Goal: Download file/media

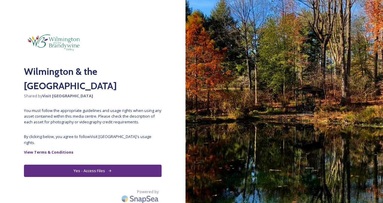
click at [88, 166] on button "Yes - Access Files" at bounding box center [93, 171] width 138 height 12
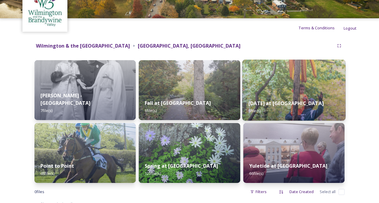
scroll to position [43, 0]
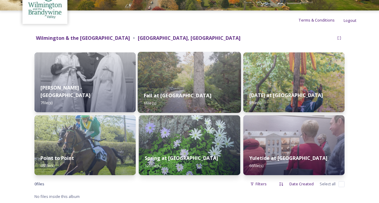
click at [207, 80] on img at bounding box center [189, 82] width 103 height 61
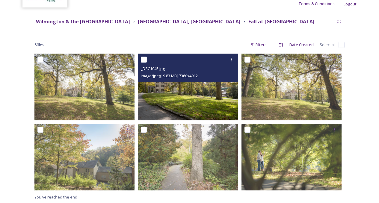
scroll to position [60, 0]
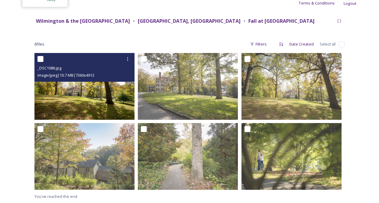
click at [102, 98] on img at bounding box center [84, 86] width 100 height 67
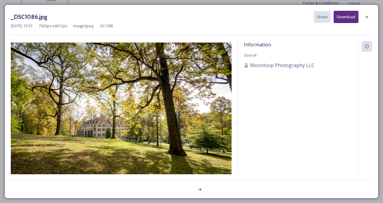
click at [342, 21] on button "Download" at bounding box center [346, 17] width 25 height 12
click at [365, 17] on icon at bounding box center [367, 17] width 5 height 5
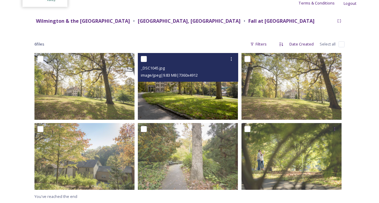
click at [146, 57] on input "checkbox" at bounding box center [144, 59] width 6 height 6
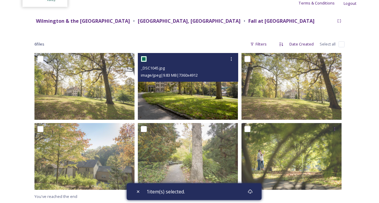
click at [146, 57] on input "checkbox" at bounding box center [144, 59] width 6 height 6
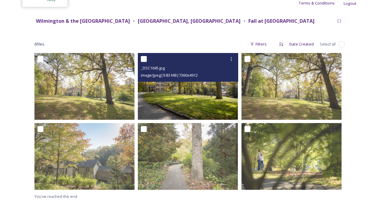
click at [146, 59] on input "checkbox" at bounding box center [144, 59] width 6 height 6
checkbox input "true"
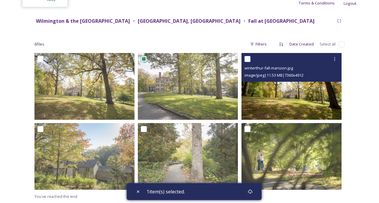
click at [247, 58] on input "checkbox" at bounding box center [247, 59] width 6 height 6
checkbox input "true"
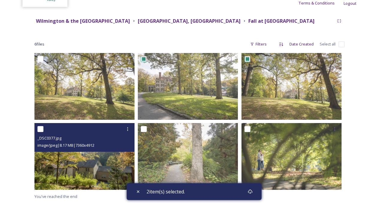
click at [39, 129] on input "checkbox" at bounding box center [40, 129] width 6 height 6
checkbox input "true"
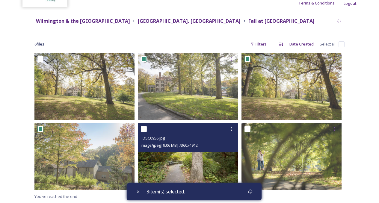
click at [145, 129] on input "checkbox" at bounding box center [144, 129] width 6 height 6
checkbox input "true"
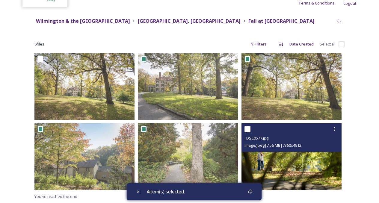
click at [245, 130] on input "checkbox" at bounding box center [247, 129] width 6 height 6
checkbox input "true"
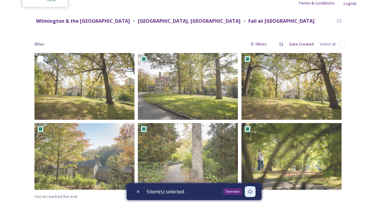
click at [252, 191] on icon at bounding box center [250, 191] width 5 height 5
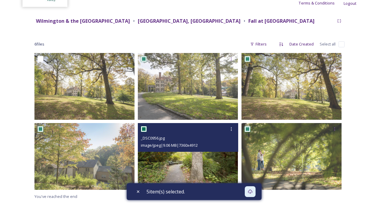
scroll to position [0, 0]
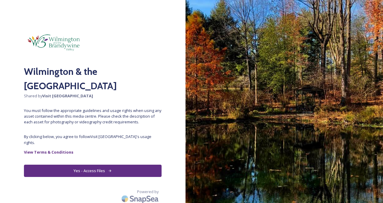
click at [102, 165] on button "Yes - Access Files" at bounding box center [93, 171] width 138 height 12
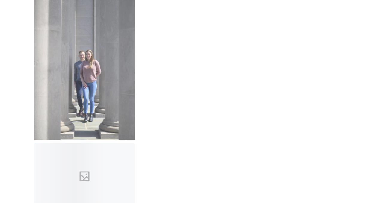
scroll to position [3606, 0]
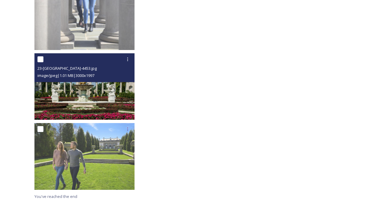
click at [40, 59] on input "checkbox" at bounding box center [40, 59] width 6 height 6
checkbox input "true"
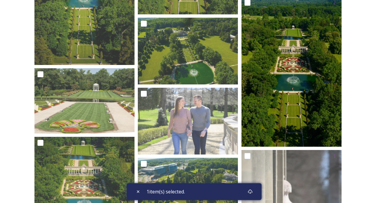
scroll to position [3217, 0]
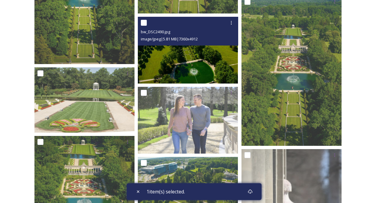
click at [145, 22] on input "checkbox" at bounding box center [144, 23] width 6 height 6
checkbox input "true"
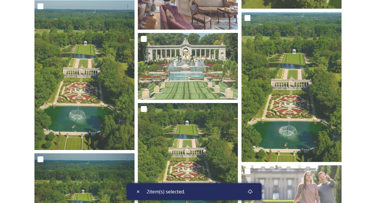
scroll to position [2977, 0]
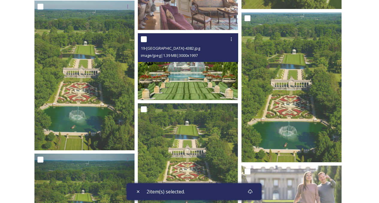
click at [143, 37] on input "checkbox" at bounding box center [144, 39] width 6 height 6
checkbox input "true"
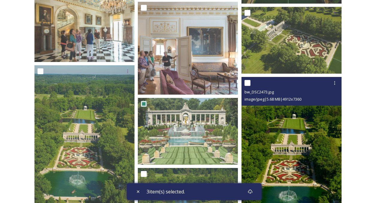
scroll to position [2887, 0]
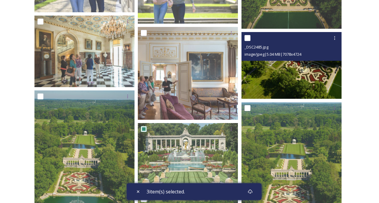
click at [247, 39] on input "checkbox" at bounding box center [247, 38] width 6 height 6
checkbox input "true"
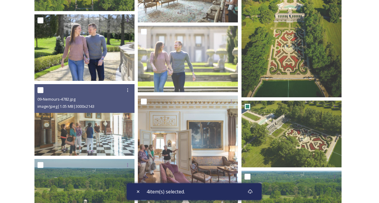
scroll to position [2797, 0]
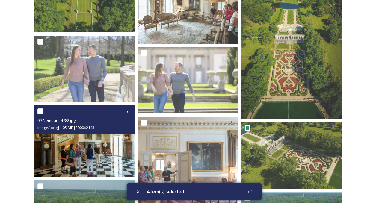
click at [39, 111] on input "checkbox" at bounding box center [40, 111] width 6 height 6
checkbox input "true"
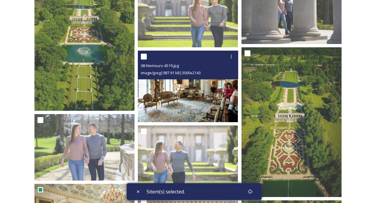
scroll to position [2708, 0]
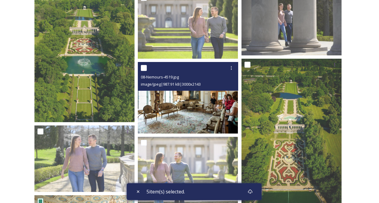
click at [142, 66] on input "checkbox" at bounding box center [144, 68] width 6 height 6
checkbox input "true"
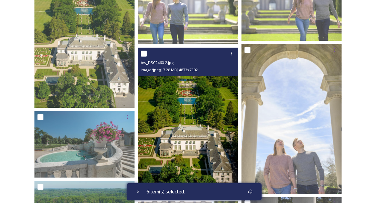
scroll to position [2498, 0]
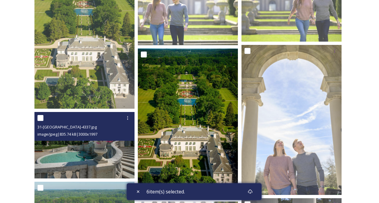
click at [40, 118] on input "checkbox" at bounding box center [40, 118] width 6 height 6
checkbox input "true"
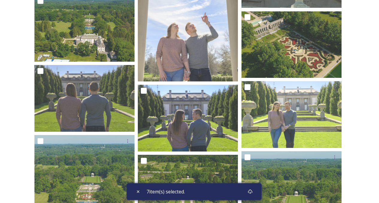
scroll to position [2109, 0]
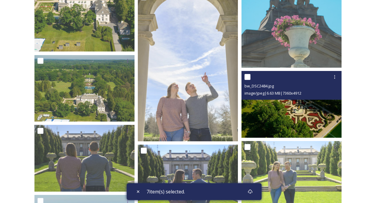
click at [246, 78] on input "checkbox" at bounding box center [247, 77] width 6 height 6
checkbox input "true"
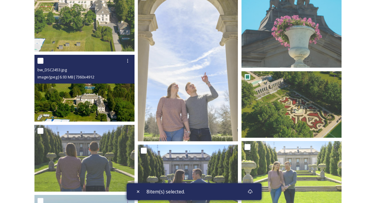
click at [44, 63] on div at bounding box center [85, 60] width 96 height 11
click at [40, 62] on input "checkbox" at bounding box center [40, 61] width 6 height 6
checkbox input "true"
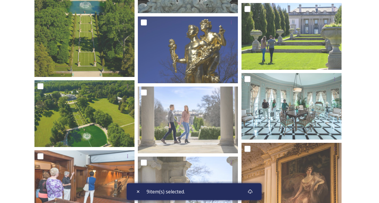
scroll to position [1719, 0]
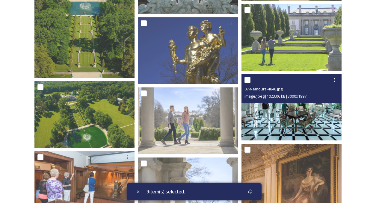
click at [244, 77] on div at bounding box center [292, 80] width 96 height 11
drag, startPoint x: 248, startPoint y: 82, endPoint x: 250, endPoint y: 85, distance: 4.1
click at [248, 82] on input "checkbox" at bounding box center [247, 80] width 6 height 6
checkbox input "true"
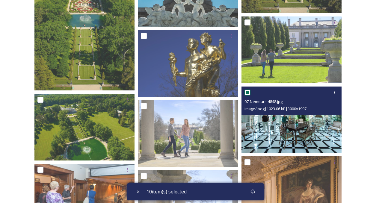
scroll to position [1689, 0]
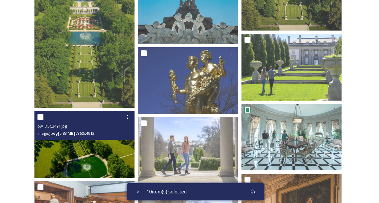
click at [38, 116] on input "checkbox" at bounding box center [40, 117] width 6 height 6
checkbox input "true"
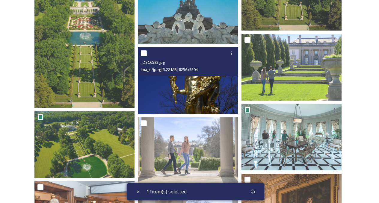
click at [143, 55] on input "checkbox" at bounding box center [144, 53] width 6 height 6
checkbox input "true"
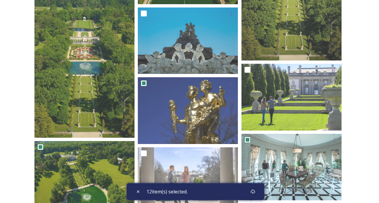
scroll to position [1659, 0]
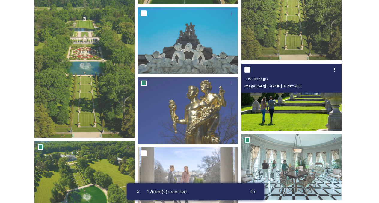
click at [246, 69] on input "checkbox" at bounding box center [247, 70] width 6 height 6
checkbox input "true"
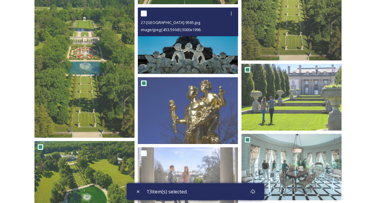
click at [147, 15] on div at bounding box center [189, 13] width 96 height 11
click at [143, 13] on input "checkbox" at bounding box center [144, 13] width 6 height 6
checkbox input "true"
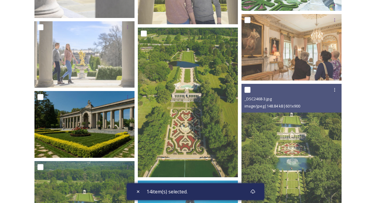
scroll to position [1480, 0]
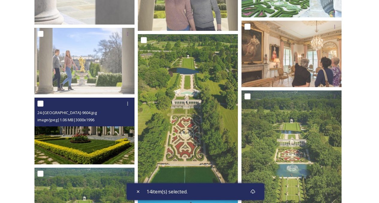
click at [40, 105] on input "checkbox" at bounding box center [40, 104] width 6 height 6
checkbox input "true"
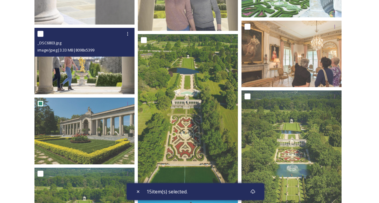
click at [39, 31] on input "checkbox" at bounding box center [40, 34] width 6 height 6
checkbox input "true"
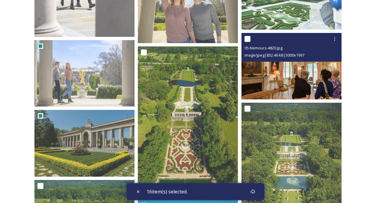
scroll to position [1450, 0]
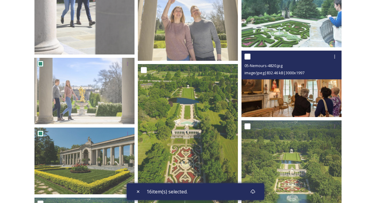
click at [248, 59] on input "checkbox" at bounding box center [247, 57] width 6 height 6
checkbox input "true"
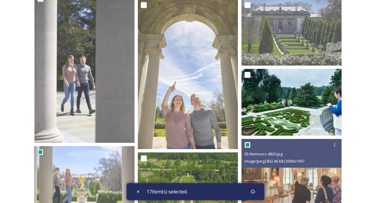
scroll to position [1360, 0]
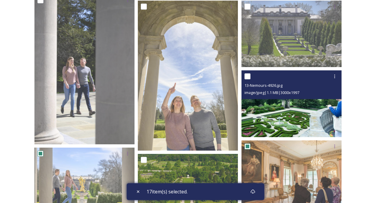
click at [246, 76] on input "checkbox" at bounding box center [247, 76] width 6 height 6
checkbox input "true"
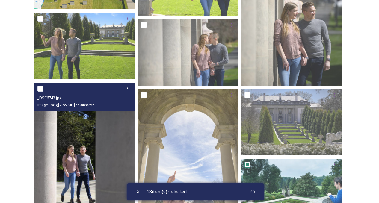
scroll to position [1270, 0]
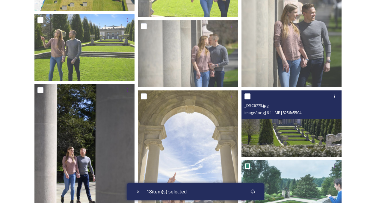
click at [249, 97] on input "checkbox" at bounding box center [247, 96] width 6 height 6
checkbox input "true"
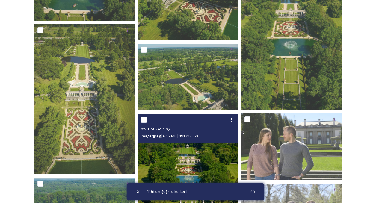
scroll to position [941, 0]
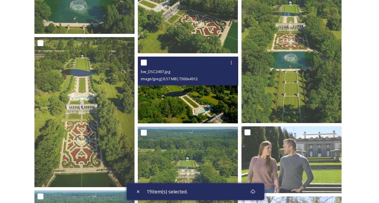
click at [145, 62] on input "checkbox" at bounding box center [144, 63] width 6 height 6
checkbox input "true"
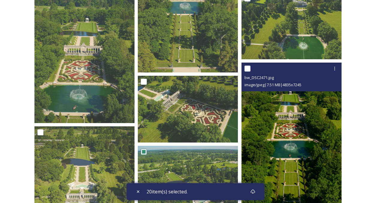
scroll to position [851, 0]
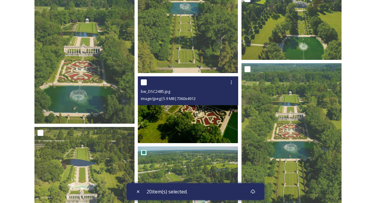
click at [146, 81] on input "checkbox" at bounding box center [144, 82] width 6 height 6
checkbox input "true"
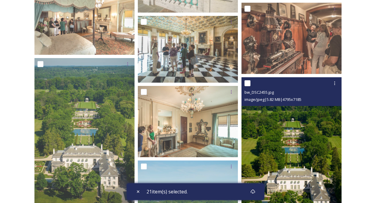
scroll to position [462, 0]
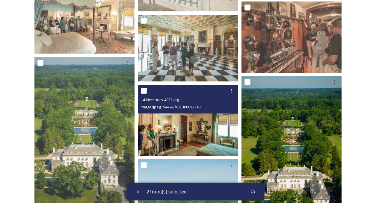
click at [142, 91] on input "checkbox" at bounding box center [144, 91] width 6 height 6
checkbox input "true"
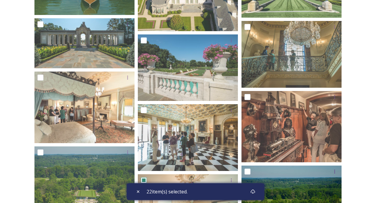
scroll to position [372, 0]
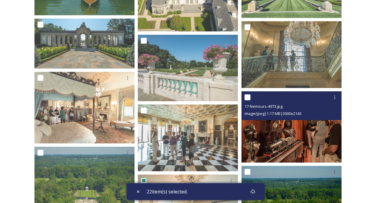
click at [249, 98] on input "checkbox" at bounding box center [247, 97] width 6 height 6
checkbox input "true"
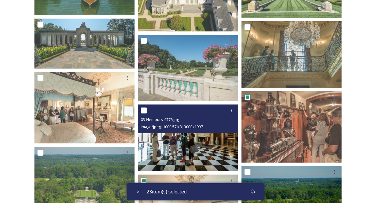
click at [145, 110] on input "checkbox" at bounding box center [144, 110] width 6 height 6
checkbox input "true"
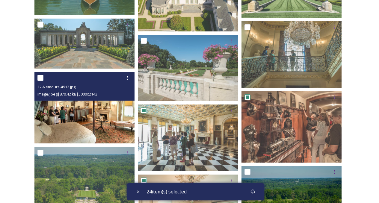
click at [40, 78] on input "checkbox" at bounding box center [40, 78] width 6 height 6
checkbox input "true"
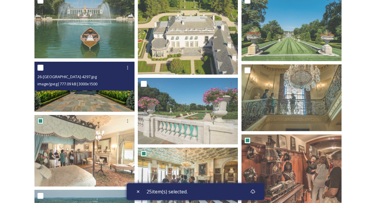
scroll to position [312, 0]
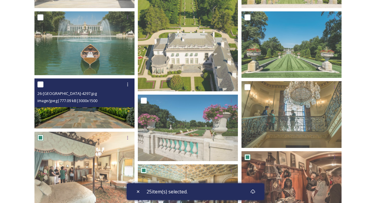
click at [42, 83] on input "checkbox" at bounding box center [40, 84] width 6 height 6
checkbox input "true"
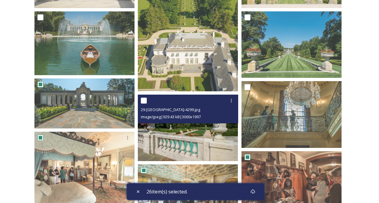
click at [145, 99] on input "checkbox" at bounding box center [144, 101] width 6 height 6
checkbox input "true"
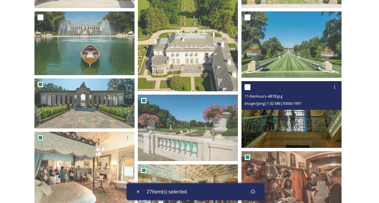
click at [249, 86] on input "checkbox" at bounding box center [247, 87] width 6 height 6
checkbox input "true"
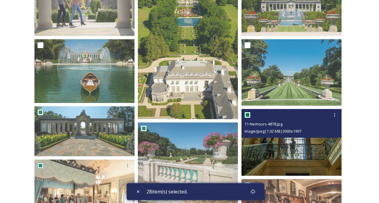
scroll to position [252, 0]
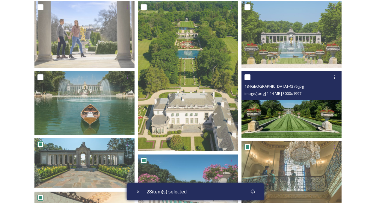
click at [246, 79] on input "checkbox" at bounding box center [247, 77] width 6 height 6
checkbox input "true"
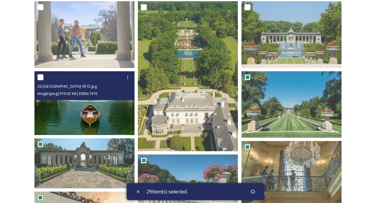
click at [40, 75] on input "checkbox" at bounding box center [40, 77] width 6 height 6
checkbox input "true"
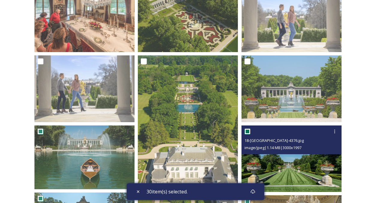
scroll to position [192, 0]
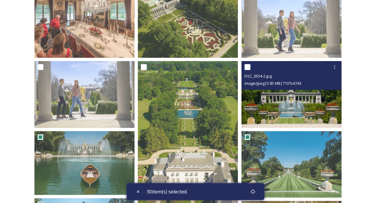
click at [247, 66] on input "checkbox" at bounding box center [247, 67] width 6 height 6
checkbox input "true"
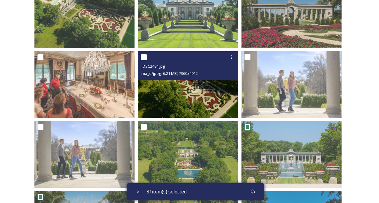
click at [143, 58] on input "checkbox" at bounding box center [144, 57] width 6 height 6
checkbox input "true"
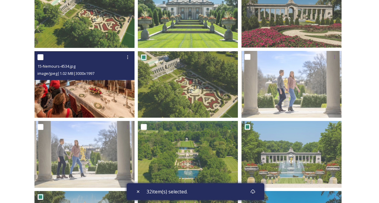
click at [39, 56] on input "checkbox" at bounding box center [40, 57] width 6 height 6
checkbox input "true"
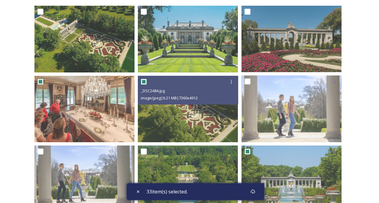
scroll to position [72, 0]
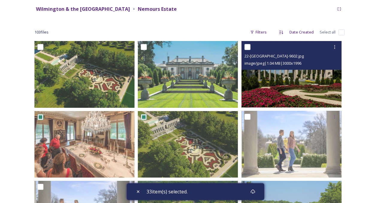
click at [248, 49] on input "checkbox" at bounding box center [247, 47] width 6 height 6
checkbox input "true"
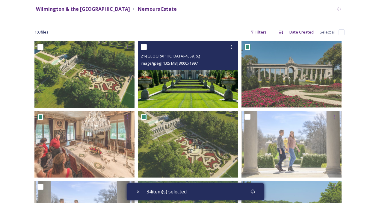
click at [146, 46] on input "checkbox" at bounding box center [144, 47] width 6 height 6
checkbox input "true"
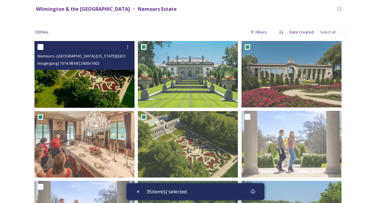
click at [38, 46] on input "checkbox" at bounding box center [40, 47] width 6 height 6
checkbox input "true"
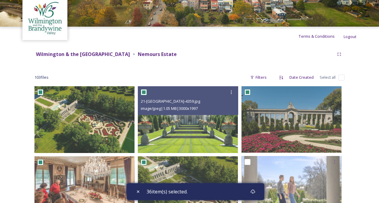
scroll to position [0, 0]
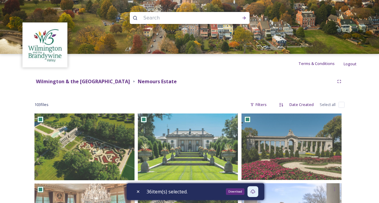
click at [255, 192] on icon at bounding box center [252, 191] width 5 height 5
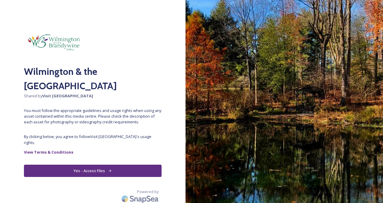
click at [93, 165] on button "Yes - Access Files" at bounding box center [93, 171] width 138 height 12
click at [116, 169] on button "Yes - Access Files" at bounding box center [93, 171] width 138 height 12
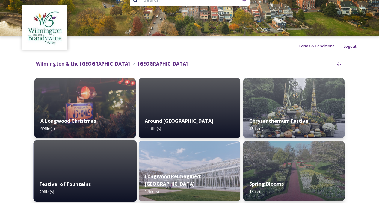
scroll to position [16, 0]
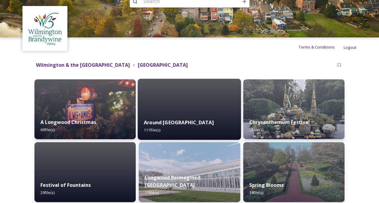
click at [190, 116] on div "Around Longwood 111 file(s)" at bounding box center [189, 126] width 103 height 27
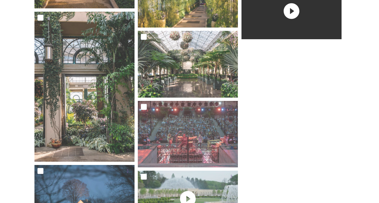
scroll to position [2932, 0]
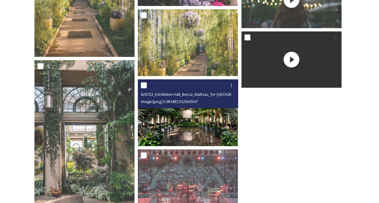
click at [146, 86] on input "checkbox" at bounding box center [144, 85] width 6 height 6
checkbox input "true"
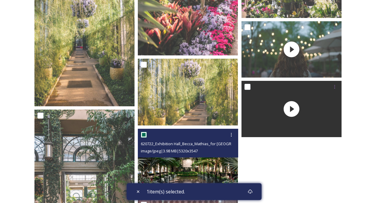
scroll to position [2872, 0]
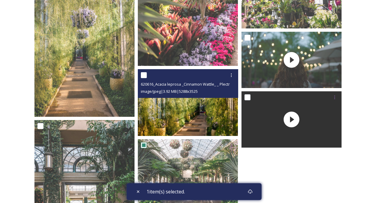
click at [143, 75] on input "checkbox" at bounding box center [144, 75] width 6 height 6
checkbox input "true"
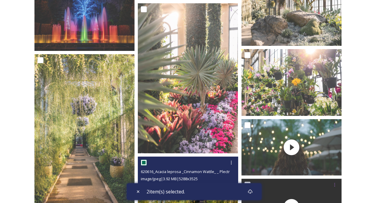
scroll to position [2782, 0]
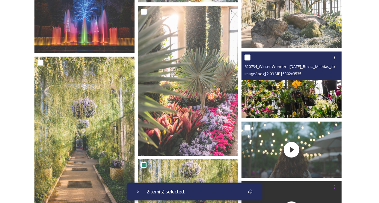
click at [246, 56] on input "checkbox" at bounding box center [247, 57] width 6 height 6
checkbox input "true"
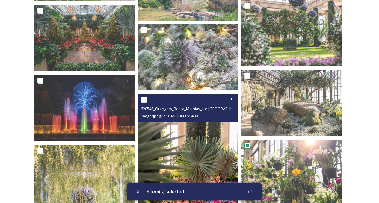
scroll to position [2693, 0]
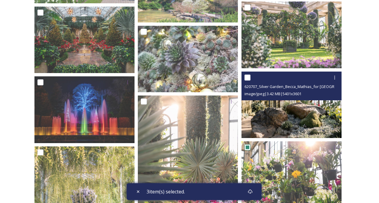
click at [248, 75] on input "checkbox" at bounding box center [247, 78] width 6 height 6
checkbox input "true"
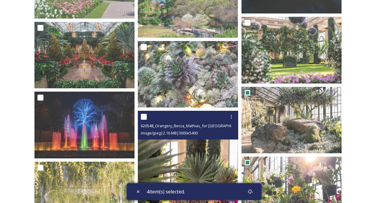
scroll to position [2633, 0]
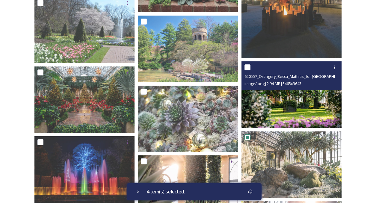
click at [249, 67] on input "checkbox" at bounding box center [247, 67] width 6 height 6
checkbox input "true"
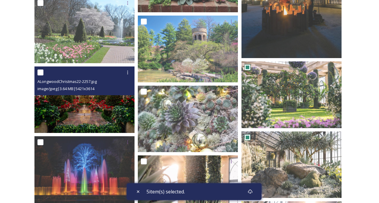
click at [36, 72] on div "ALongwoodChristmas22-2257.jpg image/jpeg | 3.64 MB | 5421 x 3614" at bounding box center [84, 80] width 100 height 29
click at [39, 73] on input "checkbox" at bounding box center [40, 72] width 6 height 6
checkbox input "true"
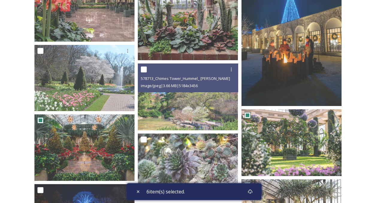
scroll to position [2573, 0]
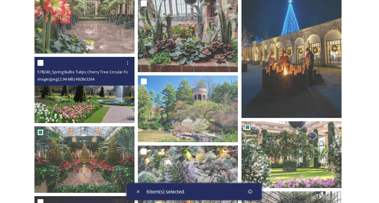
click at [39, 65] on input "checkbox" at bounding box center [40, 63] width 6 height 6
checkbox input "true"
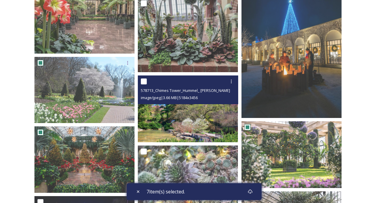
click at [143, 80] on input "checkbox" at bounding box center [144, 81] width 6 height 6
checkbox input "true"
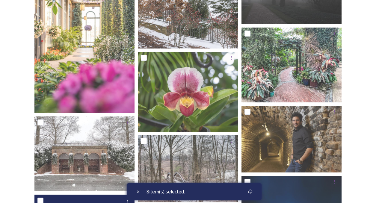
scroll to position [2363, 0]
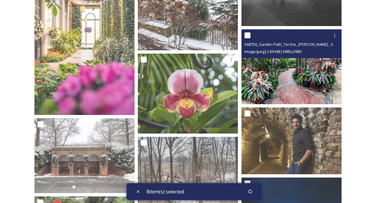
click at [249, 36] on input "checkbox" at bounding box center [247, 35] width 6 height 6
checkbox input "true"
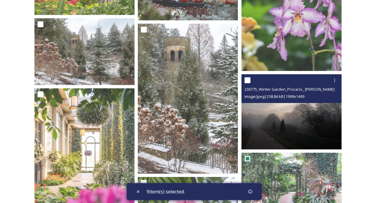
scroll to position [2243, 0]
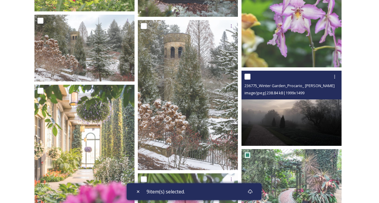
click at [246, 75] on input "checkbox" at bounding box center [247, 77] width 6 height 6
checkbox input "true"
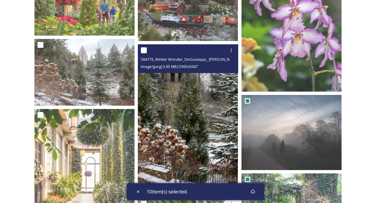
scroll to position [2183, 0]
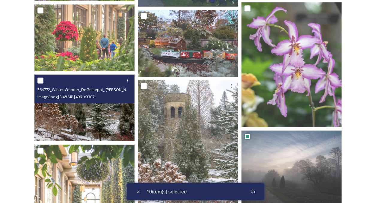
click at [39, 79] on input "checkbox" at bounding box center [40, 81] width 6 height 6
checkbox input "true"
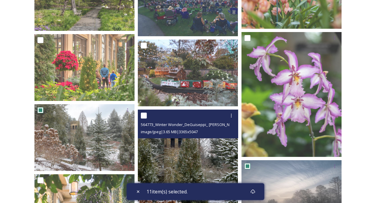
scroll to position [2154, 0]
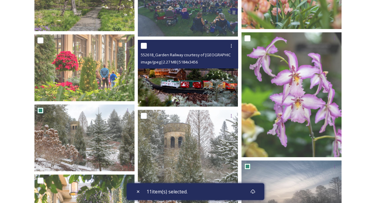
click at [144, 46] on input "checkbox" at bounding box center [144, 46] width 6 height 6
checkbox input "true"
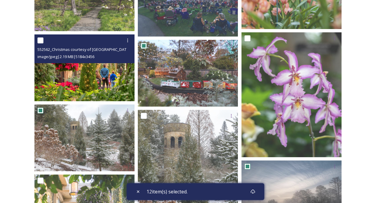
click at [40, 41] on input "checkbox" at bounding box center [40, 40] width 6 height 6
checkbox input "true"
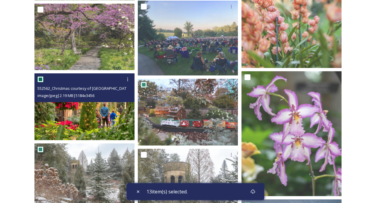
scroll to position [2094, 0]
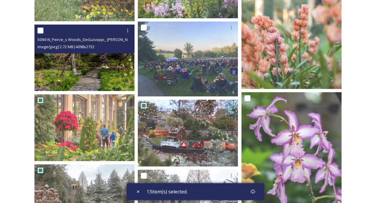
click at [41, 29] on input "checkbox" at bounding box center [40, 31] width 6 height 6
checkbox input "true"
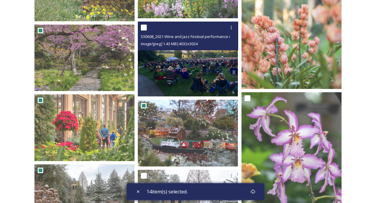
click at [142, 28] on input "checkbox" at bounding box center [144, 28] width 6 height 6
click at [142, 26] on input "checkbox" at bounding box center [144, 28] width 6 height 6
checkbox input "false"
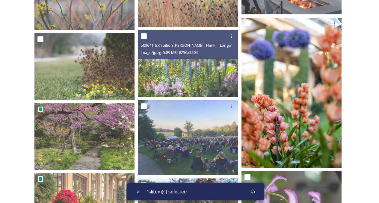
scroll to position [2004, 0]
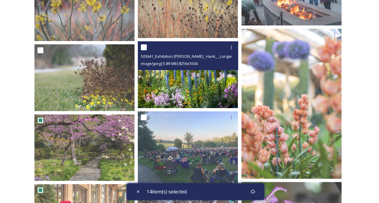
click at [146, 48] on input "checkbox" at bounding box center [144, 47] width 6 height 6
checkbox input "true"
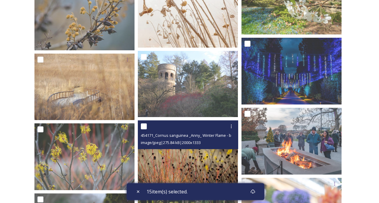
scroll to position [1854, 0]
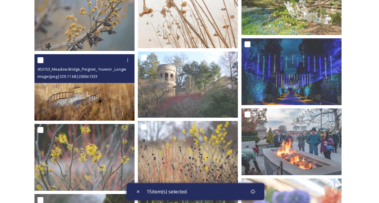
click at [39, 59] on input "checkbox" at bounding box center [40, 60] width 6 height 6
checkbox input "true"
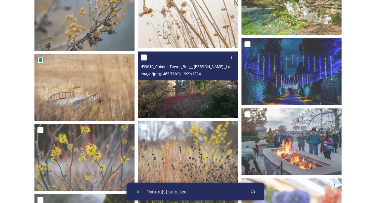
click at [142, 55] on input "checkbox" at bounding box center [144, 57] width 6 height 6
checkbox input "true"
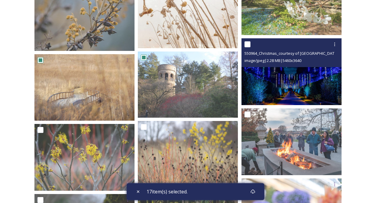
click at [245, 45] on input "checkbox" at bounding box center [247, 44] width 6 height 6
checkbox input "true"
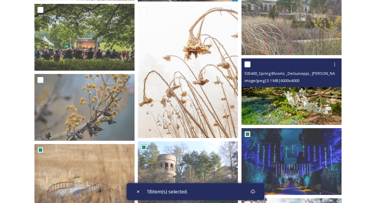
click at [247, 61] on input "checkbox" at bounding box center [247, 64] width 6 height 6
checkbox input "true"
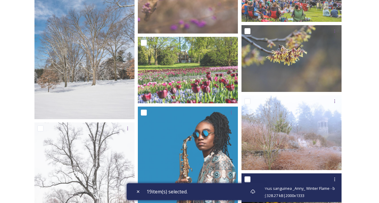
scroll to position [1495, 0]
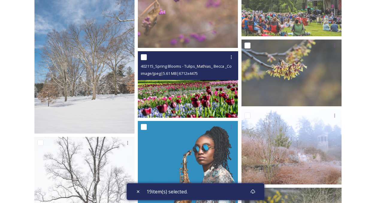
click at [143, 57] on input "checkbox" at bounding box center [144, 57] width 6 height 6
checkbox input "true"
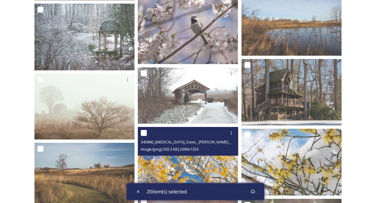
scroll to position [1195, 0]
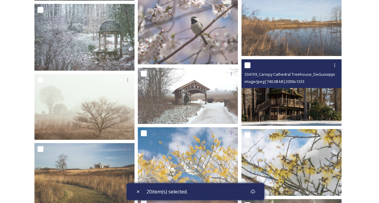
click at [247, 65] on input "checkbox" at bounding box center [247, 65] width 6 height 6
checkbox input "true"
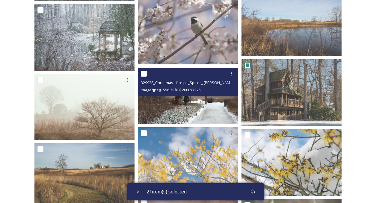
click at [142, 76] on input "checkbox" at bounding box center [144, 74] width 6 height 6
checkbox input "true"
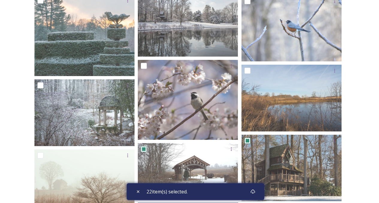
scroll to position [1106, 0]
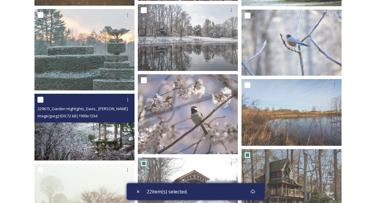
click at [41, 98] on input "checkbox" at bounding box center [40, 100] width 6 height 6
checkbox input "true"
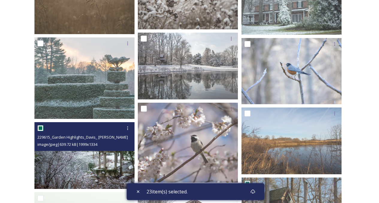
scroll to position [1076, 0]
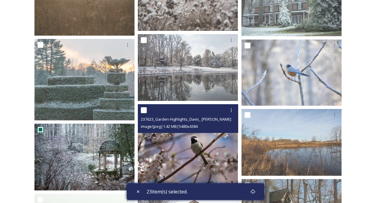
click at [144, 108] on input "checkbox" at bounding box center [144, 110] width 6 height 6
checkbox input "true"
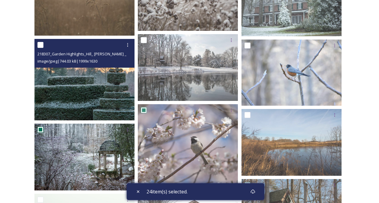
click at [39, 43] on input "checkbox" at bounding box center [40, 45] width 6 height 6
checkbox input "true"
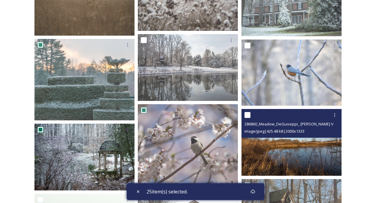
drag, startPoint x: 249, startPoint y: 116, endPoint x: 243, endPoint y: 117, distance: 6.3
click at [249, 115] on input "checkbox" at bounding box center [247, 115] width 6 height 6
checkbox input "true"
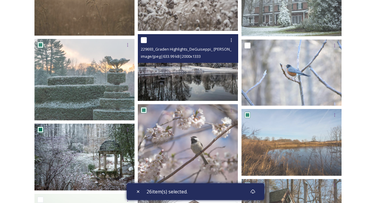
click at [143, 41] on input "checkbox" at bounding box center [144, 40] width 6 height 6
checkbox input "true"
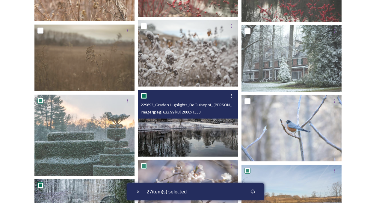
scroll to position [1016, 0]
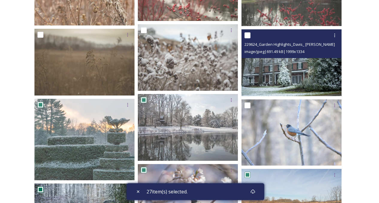
click at [250, 34] on input "checkbox" at bounding box center [247, 35] width 6 height 6
checkbox input "true"
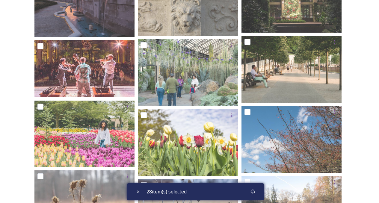
scroll to position [716, 0]
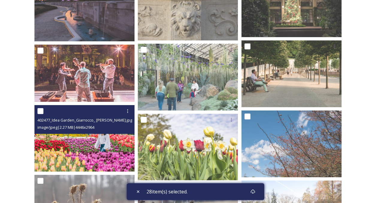
click at [41, 109] on input "checkbox" at bounding box center [40, 111] width 6 height 6
checkbox input "true"
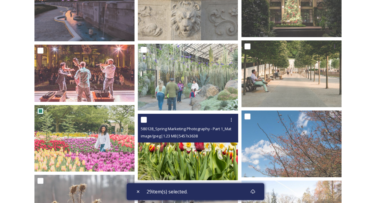
click at [143, 120] on input "checkbox" at bounding box center [144, 120] width 6 height 6
checkbox input "true"
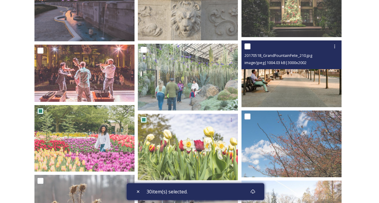
click at [246, 47] on input "checkbox" at bounding box center [247, 46] width 6 height 6
checkbox input "true"
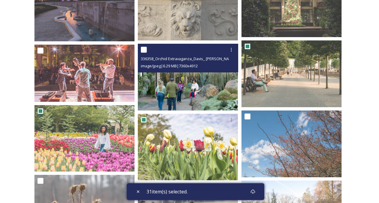
click at [144, 48] on input "checkbox" at bounding box center [144, 50] width 6 height 6
checkbox input "true"
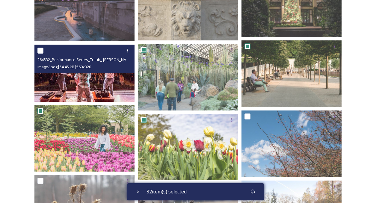
click at [42, 53] on input "checkbox" at bounding box center [40, 51] width 6 height 6
checkbox input "true"
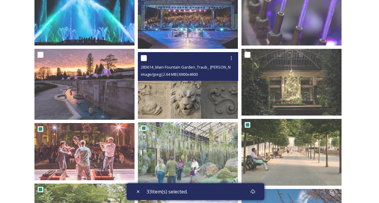
scroll to position [626, 0]
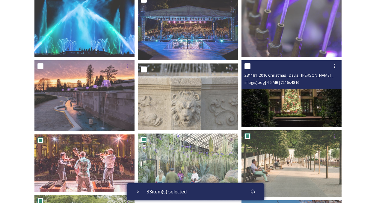
click at [245, 64] on input "checkbox" at bounding box center [247, 66] width 6 height 6
checkbox input "true"
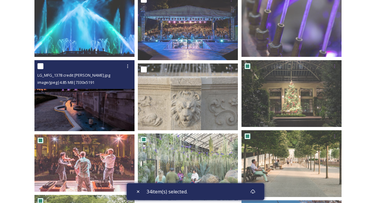
click at [39, 66] on input "checkbox" at bounding box center [40, 66] width 6 height 6
checkbox input "true"
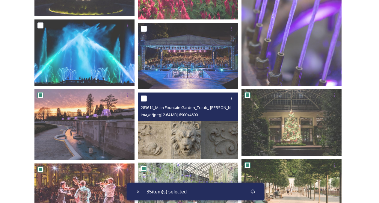
scroll to position [596, 0]
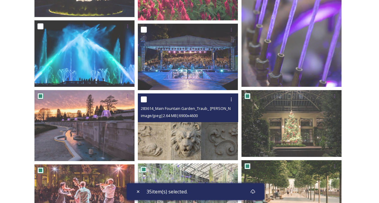
click at [144, 99] on input "checkbox" at bounding box center [144, 99] width 6 height 6
checkbox input "true"
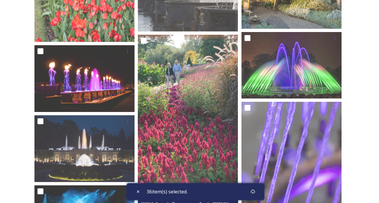
scroll to position [417, 0]
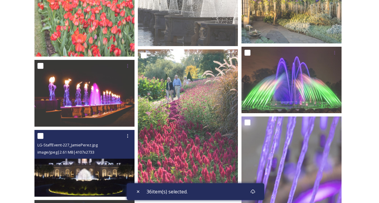
click at [42, 135] on input "checkbox" at bounding box center [40, 136] width 6 height 6
checkbox input "true"
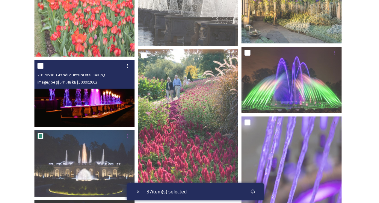
click at [40, 65] on input "checkbox" at bounding box center [40, 66] width 6 height 6
checkbox input "true"
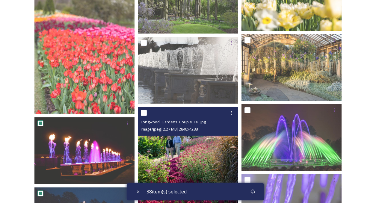
scroll to position [357, 0]
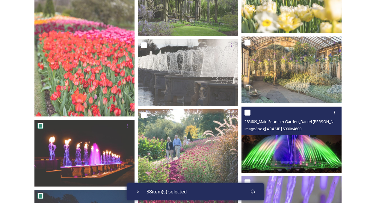
click at [249, 110] on input "checkbox" at bounding box center [247, 113] width 6 height 6
checkbox input "true"
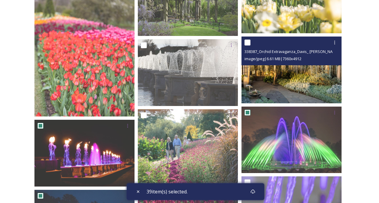
click at [247, 43] on input "checkbox" at bounding box center [247, 43] width 6 height 6
checkbox input "true"
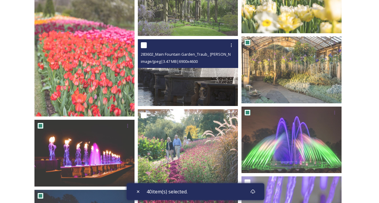
click at [142, 45] on input "checkbox" at bounding box center [144, 45] width 6 height 6
checkbox input "true"
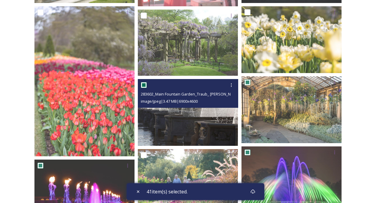
scroll to position [297, 0]
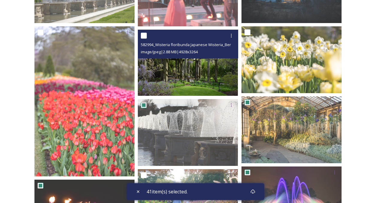
click at [145, 38] on input "checkbox" at bounding box center [144, 36] width 6 height 6
checkbox input "true"
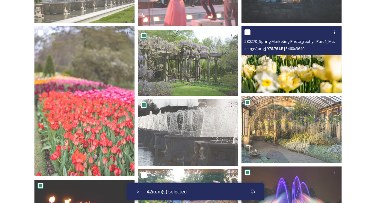
click at [247, 34] on input "checkbox" at bounding box center [247, 32] width 6 height 6
checkbox input "true"
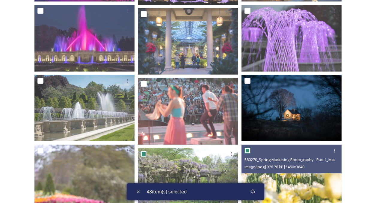
scroll to position [177, 0]
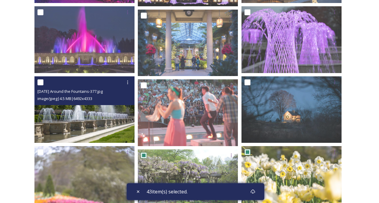
click at [40, 83] on input "checkbox" at bounding box center [40, 82] width 6 height 6
checkbox input "true"
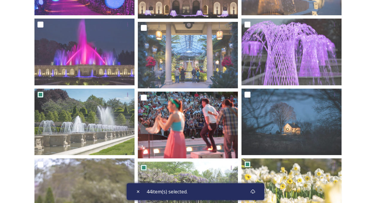
scroll to position [117, 0]
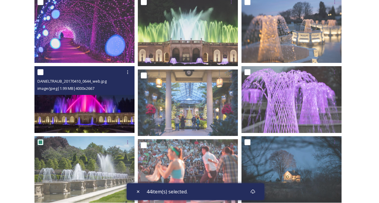
click at [40, 72] on input "checkbox" at bounding box center [40, 72] width 6 height 6
checkbox input "true"
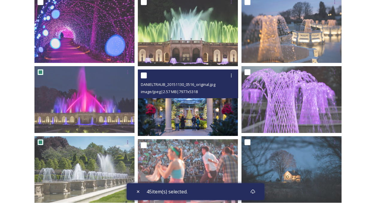
click at [140, 75] on div "DANIELTRAUB_20151130_0516_original.jpg image/jpeg | 2.57 MB | 7977 x 5318" at bounding box center [188, 83] width 100 height 29
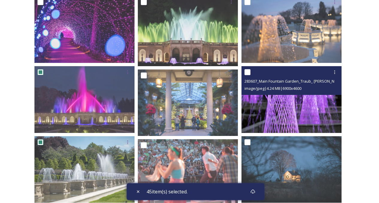
click at [250, 72] on input "checkbox" at bounding box center [247, 72] width 6 height 6
checkbox input "true"
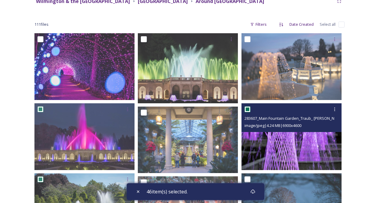
scroll to position [28, 0]
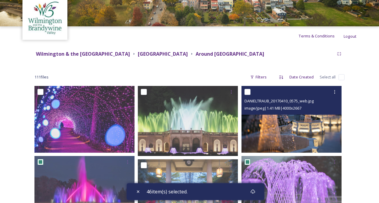
click at [249, 90] on input "checkbox" at bounding box center [247, 92] width 6 height 6
checkbox input "true"
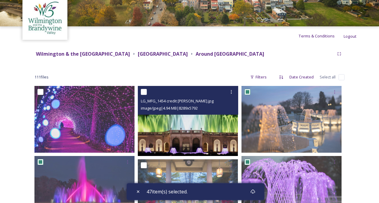
click at [144, 90] on input "checkbox" at bounding box center [144, 92] width 6 height 6
checkbox input "true"
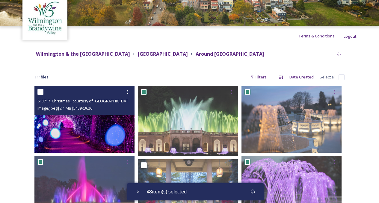
click at [41, 91] on input "checkbox" at bounding box center [40, 92] width 6 height 6
checkbox input "true"
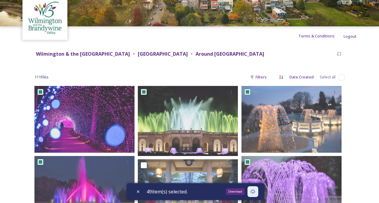
click at [250, 191] on div "Download" at bounding box center [252, 191] width 11 height 11
click at [130, 54] on strong "Wilmington & the [GEOGRAPHIC_DATA]" at bounding box center [83, 54] width 94 height 7
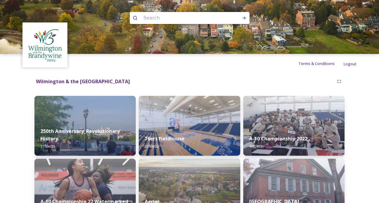
scroll to position [2411, 0]
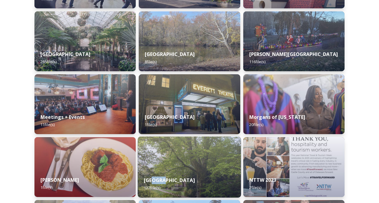
click at [186, 158] on img at bounding box center [189, 167] width 103 height 61
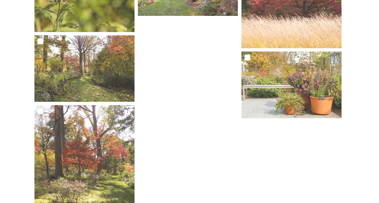
scroll to position [4059, 0]
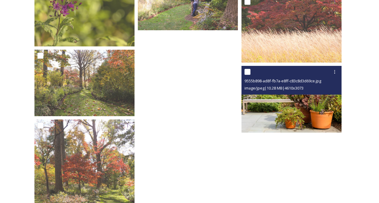
click at [246, 69] on input "checkbox" at bounding box center [247, 72] width 6 height 6
checkbox input "true"
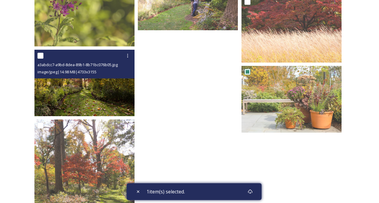
click at [41, 54] on input "checkbox" at bounding box center [40, 56] width 6 height 6
checkbox input "true"
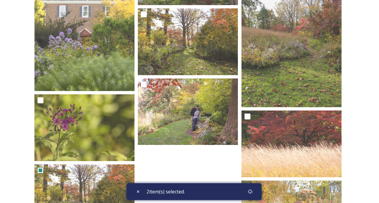
scroll to position [3939, 0]
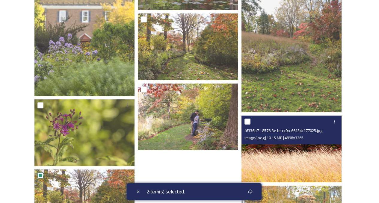
click at [248, 121] on input "checkbox" at bounding box center [247, 122] width 6 height 6
checkbox input "true"
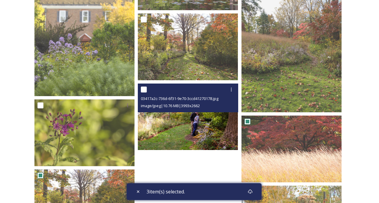
drag, startPoint x: 148, startPoint y: 89, endPoint x: 140, endPoint y: 96, distance: 10.8
click at [148, 88] on div at bounding box center [189, 89] width 96 height 11
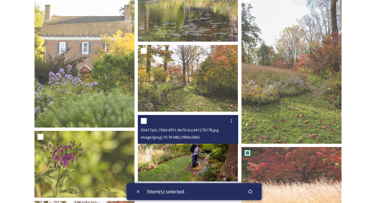
scroll to position [3909, 0]
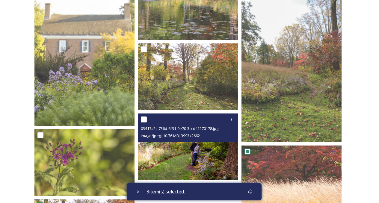
click at [145, 119] on input "checkbox" at bounding box center [144, 119] width 6 height 6
checkbox input "true"
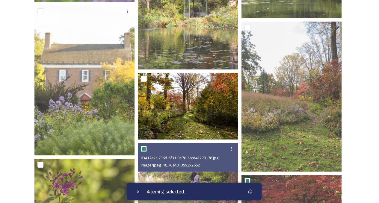
scroll to position [3880, 0]
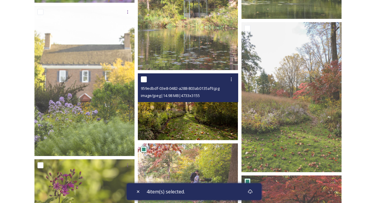
click at [143, 78] on input "checkbox" at bounding box center [144, 79] width 6 height 6
checkbox input "true"
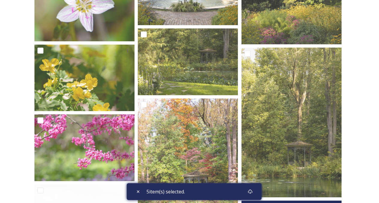
scroll to position [3700, 0]
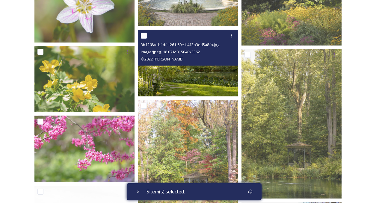
click at [144, 35] on input "checkbox" at bounding box center [144, 36] width 6 height 6
checkbox input "true"
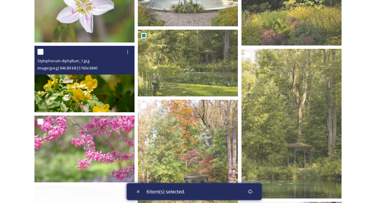
scroll to position [3610, 0]
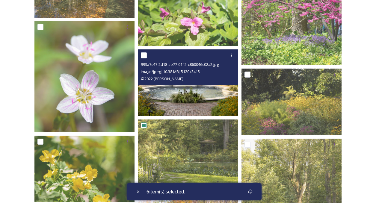
click at [145, 56] on input "checkbox" at bounding box center [144, 55] width 6 height 6
checkbox input "true"
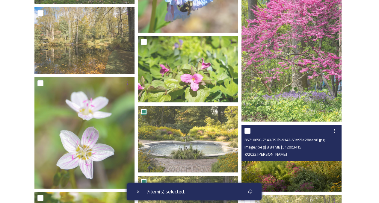
scroll to position [3550, 0]
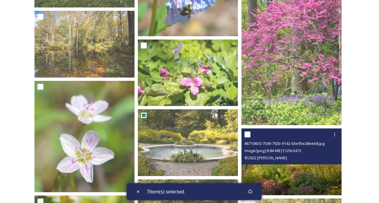
click at [249, 131] on div at bounding box center [292, 134] width 96 height 11
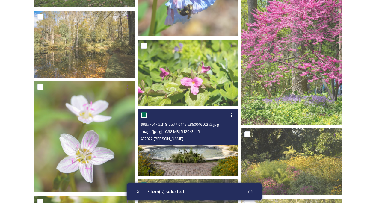
scroll to position [3490, 0]
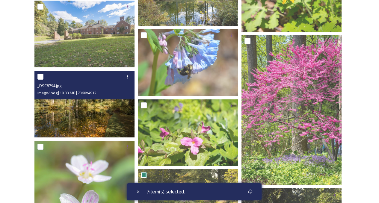
click at [40, 78] on input "checkbox" at bounding box center [40, 77] width 6 height 6
checkbox input "true"
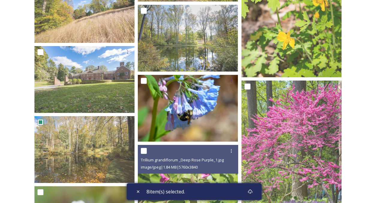
scroll to position [3430, 0]
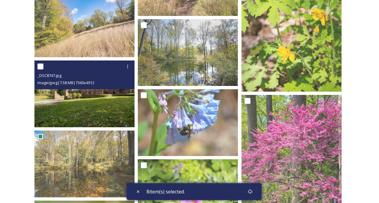
click at [40, 65] on input "checkbox" at bounding box center [40, 66] width 6 height 6
checkbox input "true"
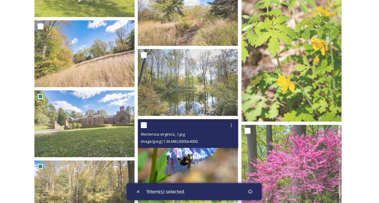
scroll to position [3400, 0]
click at [146, 124] on input "checkbox" at bounding box center [144, 125] width 6 height 6
checkbox input "true"
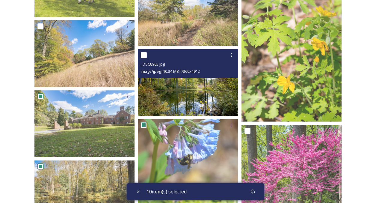
click at [144, 54] on input "checkbox" at bounding box center [144, 55] width 6 height 6
checkbox input "true"
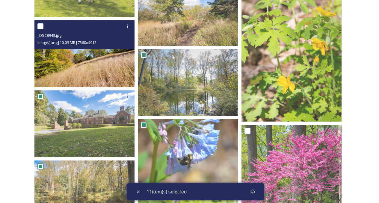
click at [43, 25] on input "checkbox" at bounding box center [40, 26] width 6 height 6
checkbox input "true"
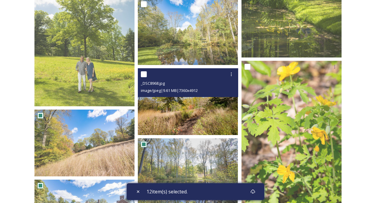
scroll to position [3311, 0]
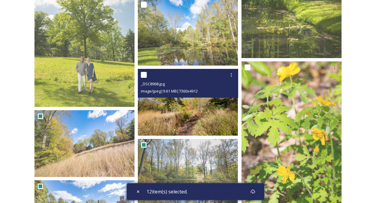
click at [142, 75] on input "checkbox" at bounding box center [144, 75] width 6 height 6
checkbox input "true"
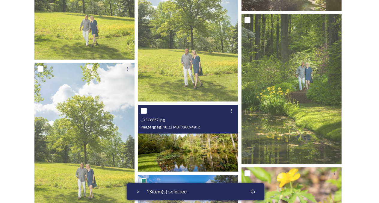
scroll to position [3221, 0]
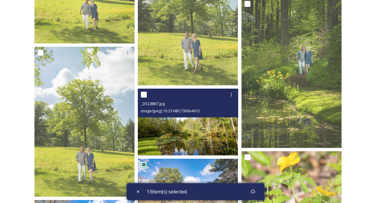
click at [143, 95] on input "checkbox" at bounding box center [144, 95] width 6 height 6
checkbox input "true"
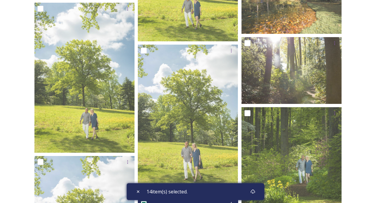
scroll to position [3101, 0]
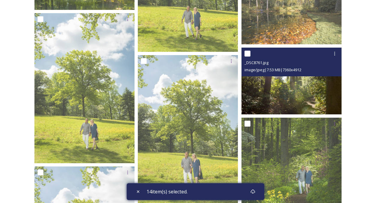
click at [248, 53] on input "checkbox" at bounding box center [247, 54] width 6 height 6
checkbox input "true"
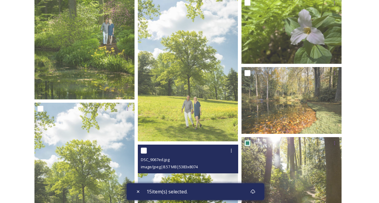
scroll to position [3011, 0]
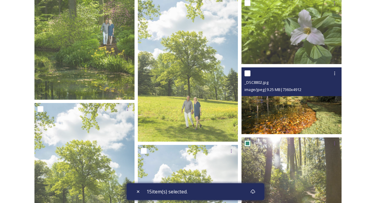
click at [246, 74] on input "checkbox" at bounding box center [247, 73] width 6 height 6
checkbox input "true"
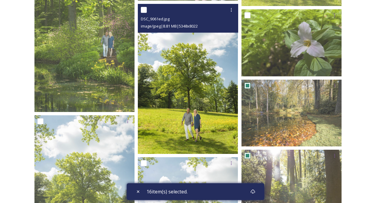
scroll to position [2951, 0]
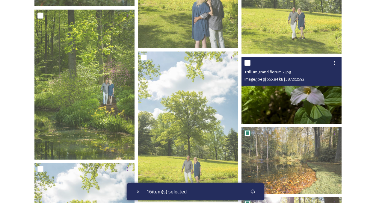
click at [247, 62] on input "checkbox" at bounding box center [247, 63] width 6 height 6
click at [247, 63] on input "checkbox" at bounding box center [247, 63] width 6 height 6
checkbox input "false"
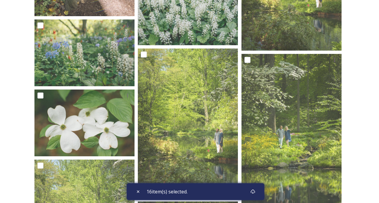
scroll to position [2472, 0]
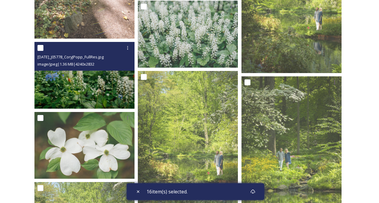
click at [39, 47] on input "checkbox" at bounding box center [40, 48] width 6 height 6
checkbox input "true"
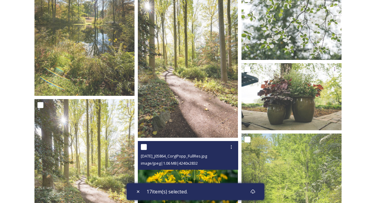
scroll to position [2233, 0]
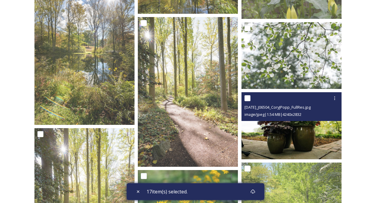
click at [247, 98] on input "checkbox" at bounding box center [247, 98] width 6 height 6
checkbox input "true"
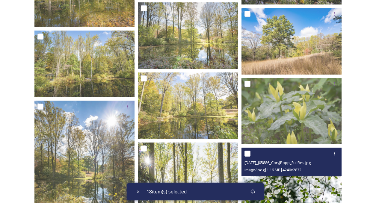
scroll to position [2083, 0]
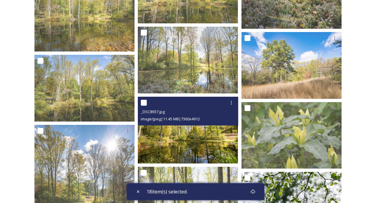
click at [146, 102] on input "checkbox" at bounding box center [144, 103] width 6 height 6
checkbox input "true"
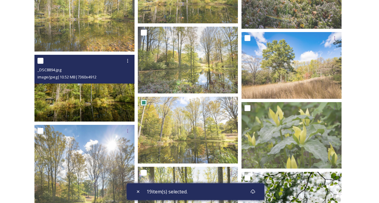
click at [38, 61] on input "checkbox" at bounding box center [40, 61] width 6 height 6
checkbox input "true"
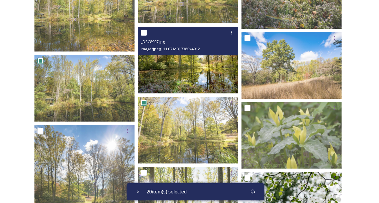
click at [143, 32] on input "checkbox" at bounding box center [144, 33] width 6 height 6
checkbox input "true"
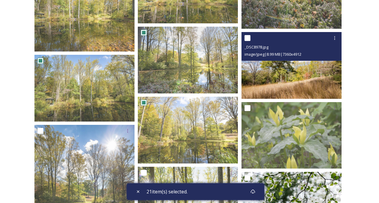
click at [246, 37] on input "checkbox" at bounding box center [247, 38] width 6 height 6
checkbox input "true"
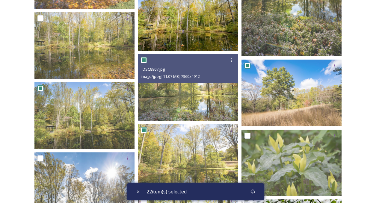
scroll to position [1993, 0]
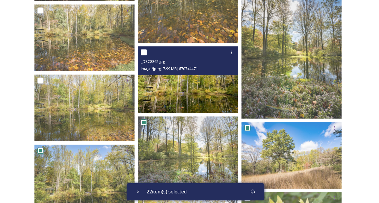
click at [146, 52] on input "checkbox" at bounding box center [144, 52] width 6 height 6
checkbox input "true"
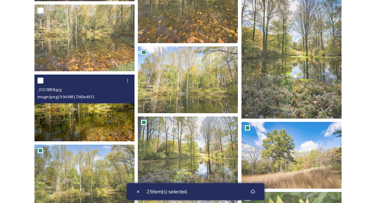
click at [41, 83] on input "checkbox" at bounding box center [40, 81] width 6 height 6
checkbox input "true"
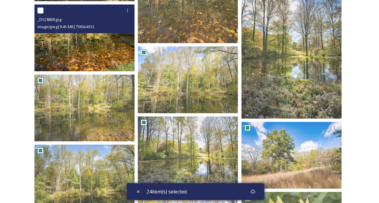
click at [39, 10] on input "checkbox" at bounding box center [40, 10] width 6 height 6
checkbox input "true"
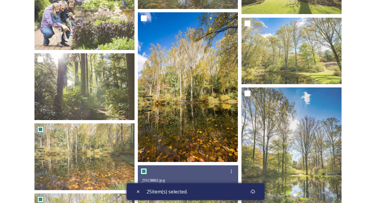
scroll to position [1873, 0]
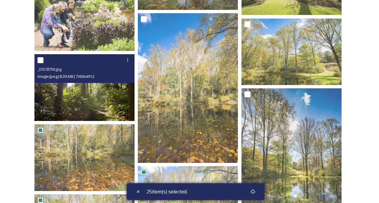
click at [40, 60] on input "checkbox" at bounding box center [40, 60] width 6 height 6
checkbox input "true"
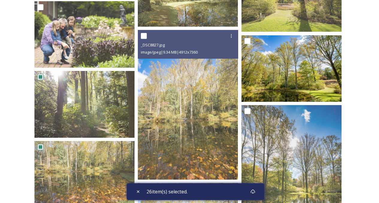
scroll to position [1813, 0]
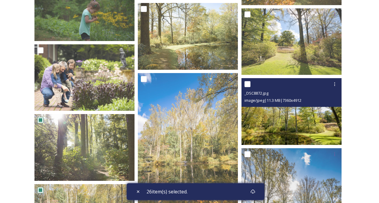
click at [247, 84] on input "checkbox" at bounding box center [247, 84] width 6 height 6
checkbox input "true"
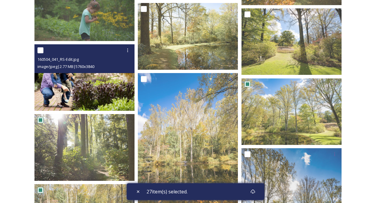
click at [41, 51] on input "checkbox" at bounding box center [40, 50] width 6 height 6
checkbox input "true"
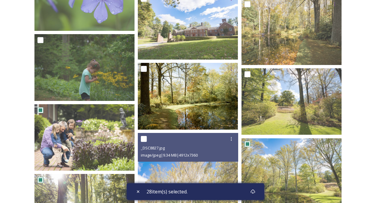
scroll to position [1754, 0]
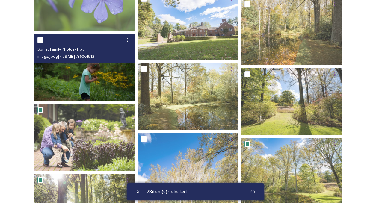
click at [40, 41] on input "checkbox" at bounding box center [40, 40] width 6 height 6
checkbox input "true"
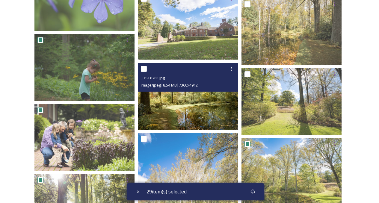
click at [141, 67] on input "checkbox" at bounding box center [144, 69] width 6 height 6
checkbox input "true"
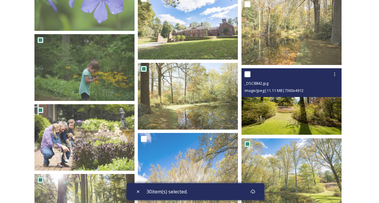
click at [249, 74] on input "checkbox" at bounding box center [247, 74] width 6 height 6
checkbox input "true"
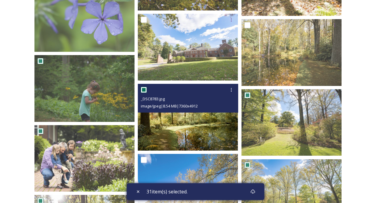
scroll to position [1664, 0]
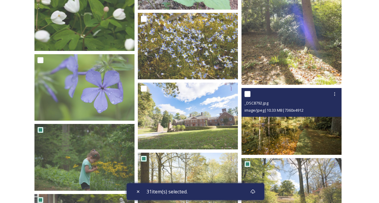
click at [243, 93] on div "_DSC8792.jpg image/jpeg | 10.33 MB | 7360 x 4912" at bounding box center [291, 102] width 100 height 29
click at [246, 93] on input "checkbox" at bounding box center [247, 94] width 6 height 6
checkbox input "true"
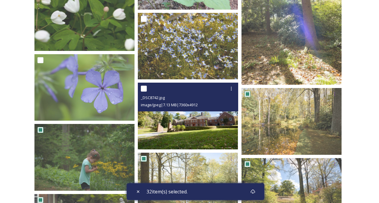
click at [143, 89] on input "checkbox" at bounding box center [144, 89] width 6 height 6
checkbox input "true"
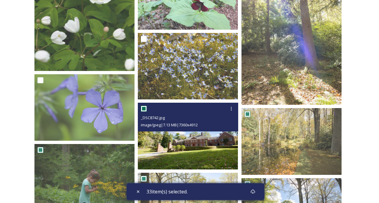
scroll to position [1574, 0]
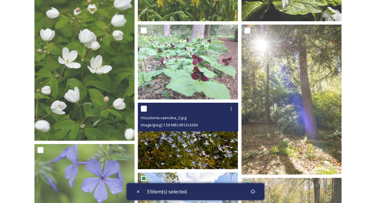
click at [145, 107] on input "checkbox" at bounding box center [144, 109] width 6 height 6
checkbox input "true"
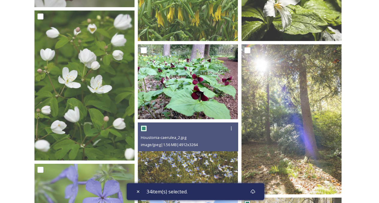
scroll to position [1514, 0]
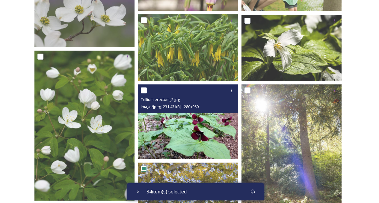
click at [146, 92] on input "checkbox" at bounding box center [144, 90] width 6 height 6
checkbox input "true"
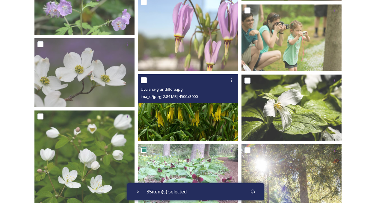
scroll to position [1454, 0]
click at [145, 79] on input "checkbox" at bounding box center [144, 80] width 6 height 6
checkbox input "true"
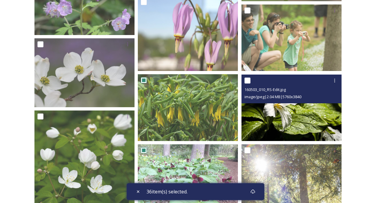
click at [247, 80] on input "checkbox" at bounding box center [247, 81] width 6 height 6
checkbox input "true"
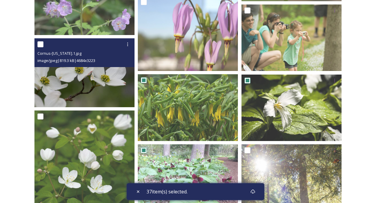
click at [39, 44] on input "checkbox" at bounding box center [40, 44] width 6 height 6
checkbox input "true"
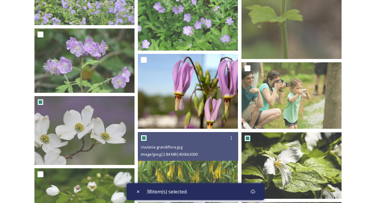
scroll to position [1394, 0]
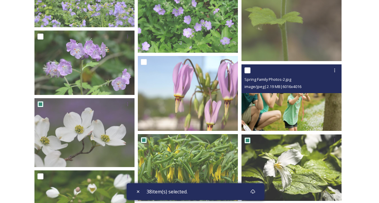
click at [249, 71] on input "checkbox" at bounding box center [247, 70] width 6 height 6
checkbox input "true"
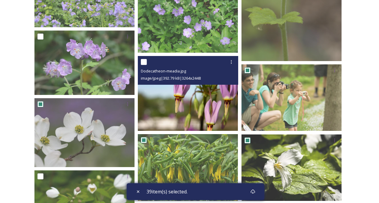
click at [143, 60] on input "checkbox" at bounding box center [144, 62] width 6 height 6
checkbox input "true"
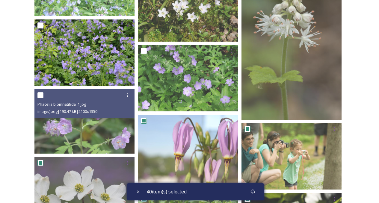
scroll to position [1334, 0]
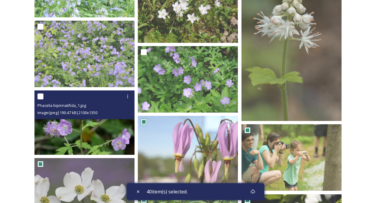
click at [39, 95] on input "checkbox" at bounding box center [40, 96] width 6 height 6
checkbox input "true"
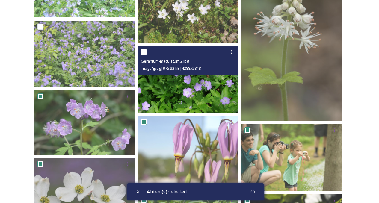
click at [146, 51] on input "checkbox" at bounding box center [144, 52] width 6 height 6
checkbox input "true"
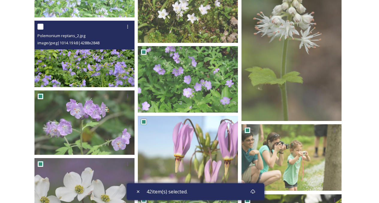
click at [40, 25] on input "checkbox" at bounding box center [40, 27] width 6 height 6
checkbox input "true"
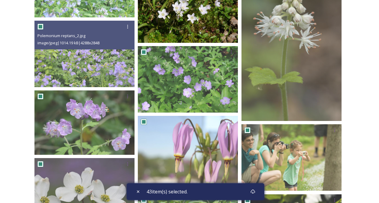
scroll to position [1274, 0]
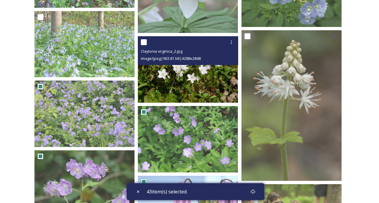
click at [143, 41] on input "checkbox" at bounding box center [144, 42] width 6 height 6
checkbox input "true"
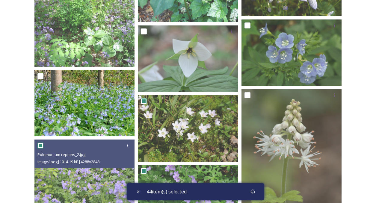
scroll to position [1215, 0]
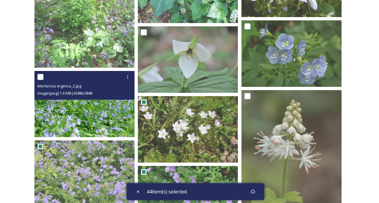
click at [40, 77] on input "checkbox" at bounding box center [40, 77] width 6 height 6
checkbox input "true"
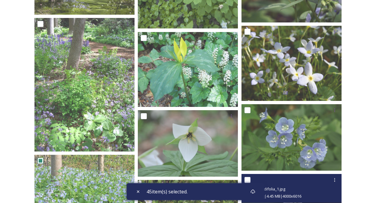
scroll to position [1125, 0]
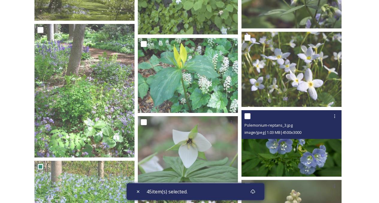
click at [247, 116] on input "checkbox" at bounding box center [247, 116] width 6 height 6
checkbox input "true"
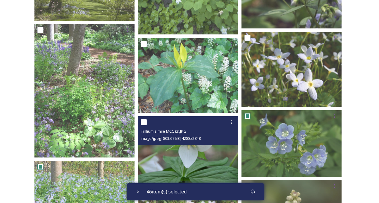
click at [145, 122] on input "checkbox" at bounding box center [144, 122] width 6 height 6
checkbox input "true"
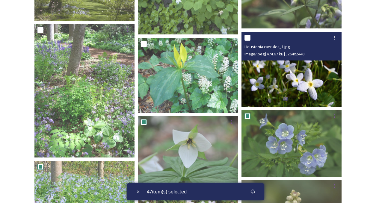
click at [249, 38] on input "checkbox" at bounding box center [247, 38] width 6 height 6
checkbox input "true"
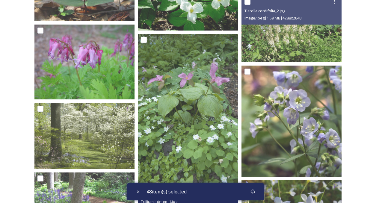
scroll to position [975, 0]
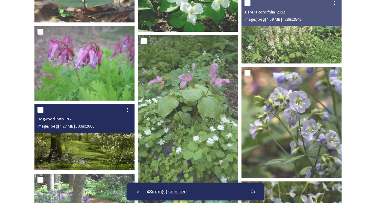
click at [39, 109] on input "checkbox" at bounding box center [40, 110] width 6 height 6
checkbox input "true"
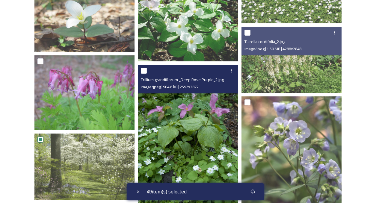
scroll to position [915, 0]
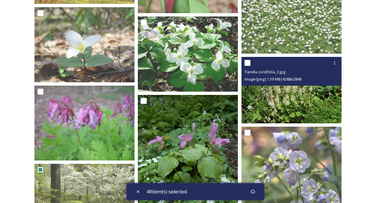
click at [248, 63] on input "checkbox" at bounding box center [247, 63] width 6 height 6
checkbox input "true"
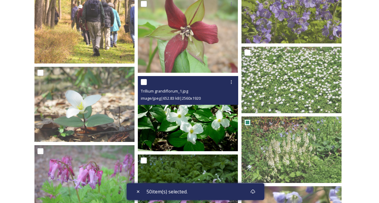
scroll to position [855, 0]
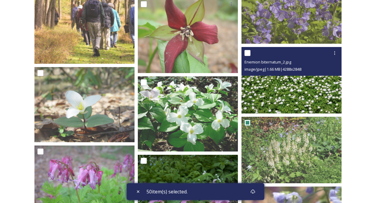
click at [249, 52] on input "checkbox" at bounding box center [247, 53] width 6 height 6
checkbox input "true"
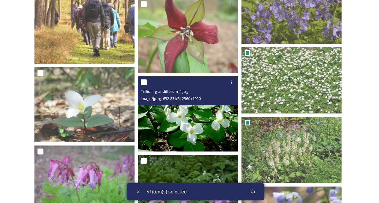
click at [146, 82] on input "checkbox" at bounding box center [144, 82] width 6 height 6
checkbox input "true"
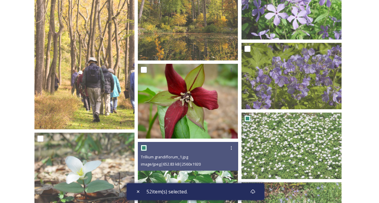
scroll to position [765, 0]
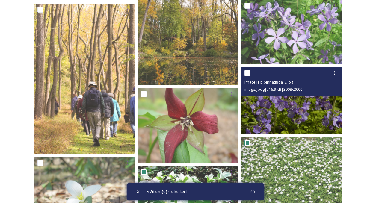
click at [248, 73] on input "checkbox" at bounding box center [247, 73] width 6 height 6
checkbox input "true"
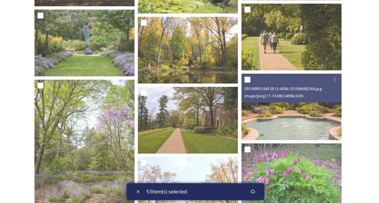
scroll to position [526, 0]
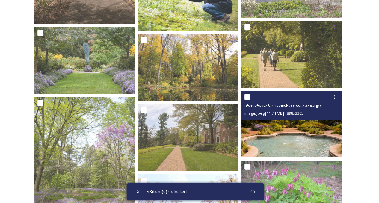
click at [249, 97] on input "checkbox" at bounding box center [247, 97] width 6 height 6
checkbox input "true"
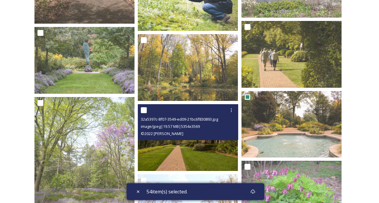
click at [143, 112] on input "checkbox" at bounding box center [144, 110] width 6 height 6
checkbox input "true"
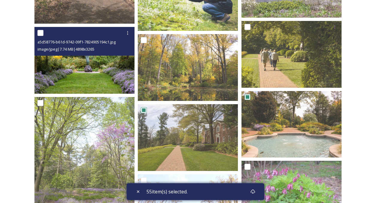
click at [41, 32] on input "checkbox" at bounding box center [40, 33] width 6 height 6
checkbox input "true"
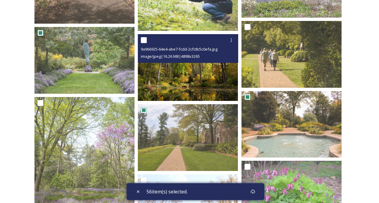
click at [143, 40] on input "checkbox" at bounding box center [144, 40] width 6 height 6
checkbox input "true"
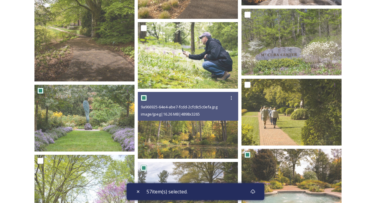
scroll to position [466, 0]
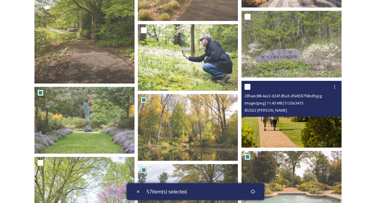
click at [246, 86] on input "checkbox" at bounding box center [247, 87] width 6 height 6
checkbox input "true"
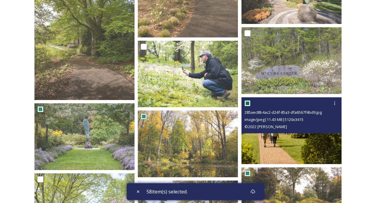
scroll to position [406, 0]
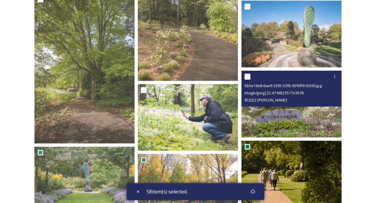
click at [246, 78] on input "checkbox" at bounding box center [247, 77] width 6 height 6
checkbox input "true"
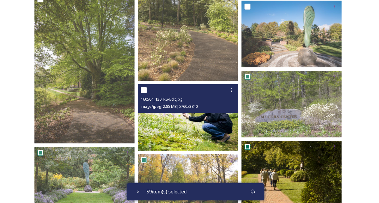
click at [143, 90] on input "checkbox" at bounding box center [144, 90] width 6 height 6
checkbox input "true"
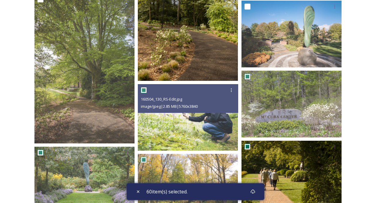
scroll to position [316, 0]
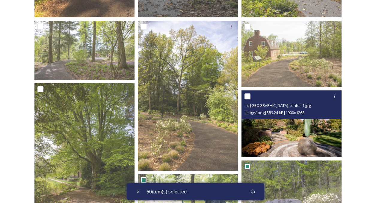
click at [248, 97] on input "checkbox" at bounding box center [247, 96] width 6 height 6
checkbox input "true"
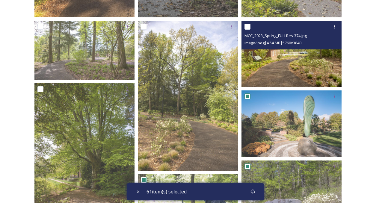
click at [248, 28] on input "checkbox" at bounding box center [247, 27] width 6 height 6
checkbox input "true"
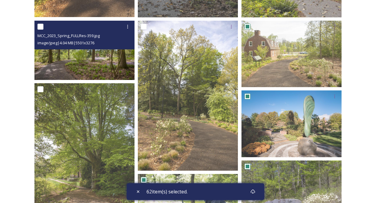
click at [41, 27] on input "checkbox" at bounding box center [40, 27] width 6 height 6
checkbox input "true"
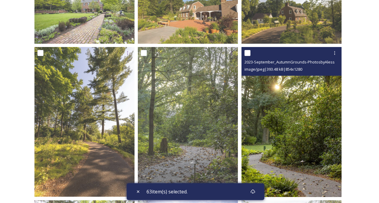
scroll to position [17, 0]
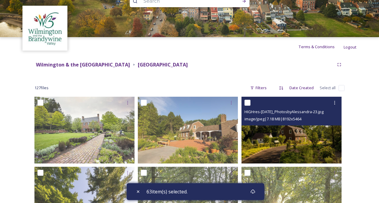
click at [250, 102] on input "checkbox" at bounding box center [247, 103] width 6 height 6
checkbox input "true"
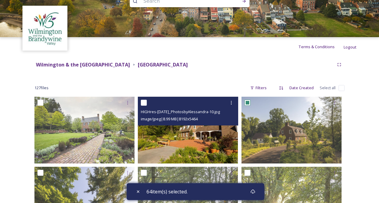
click at [147, 101] on input "checkbox" at bounding box center [144, 103] width 6 height 6
checkbox input "true"
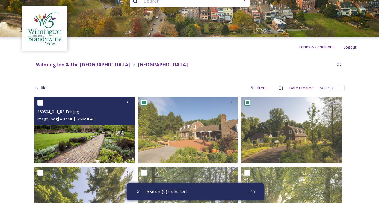
click at [39, 101] on input "checkbox" at bounding box center [40, 103] width 6 height 6
checkbox input "true"
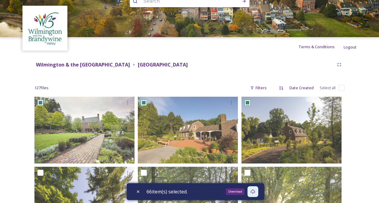
click at [254, 192] on icon at bounding box center [252, 191] width 5 height 5
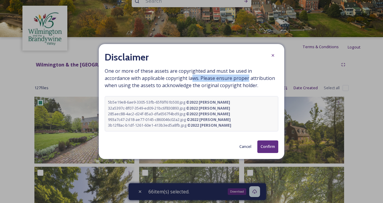
drag, startPoint x: 207, startPoint y: 79, endPoint x: 252, endPoint y: 75, distance: 45.1
click at [250, 75] on span "One or more of these assets are copyrighted and must be used in accordance with…" at bounding box center [192, 99] width 174 height 64
drag, startPoint x: 129, startPoint y: 79, endPoint x: 262, endPoint y: 76, distance: 133.0
click at [244, 77] on span "One or more of these assets are copyrighted and must be used in accordance with…" at bounding box center [192, 99] width 174 height 64
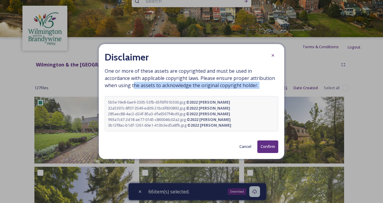
drag, startPoint x: 148, startPoint y: 90, endPoint x: 254, endPoint y: 87, distance: 106.0
click at [237, 92] on span "One or more of these assets are copyrighted and must be used in accordance with…" at bounding box center [192, 99] width 174 height 64
click at [265, 152] on button "Confirm" at bounding box center [268, 146] width 21 height 12
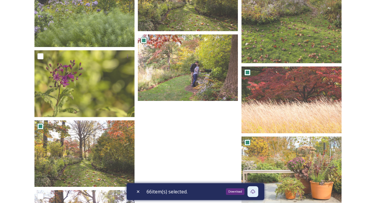
scroll to position [3999, 0]
